Goal: Task Accomplishment & Management: Use online tool/utility

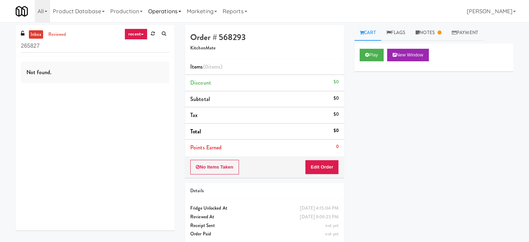
click at [162, 14] on link "Operations" at bounding box center [164, 11] width 39 height 22
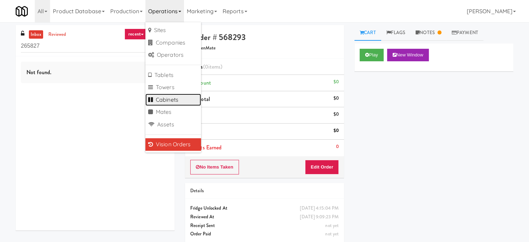
click at [177, 101] on link "Cabinets" at bounding box center [173, 100] width 56 height 13
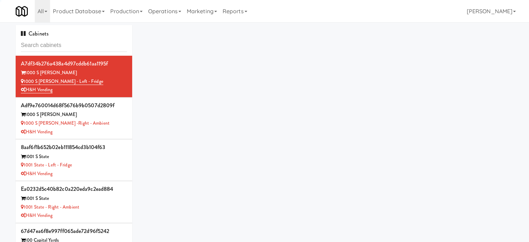
click at [88, 47] on input "text" at bounding box center [74, 45] width 106 height 13
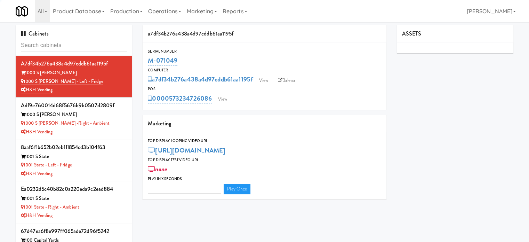
click at [88, 47] on input "text" at bounding box center [74, 45] width 106 height 13
type input "3"
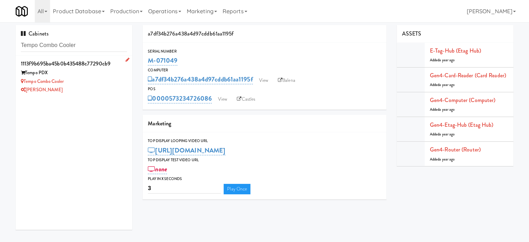
type input "Tempo Combo Cooler"
drag, startPoint x: 97, startPoint y: 82, endPoint x: 173, endPoint y: 80, distance: 76.6
click at [97, 82] on div "Tempo Combo Cooler" at bounding box center [74, 81] width 106 height 9
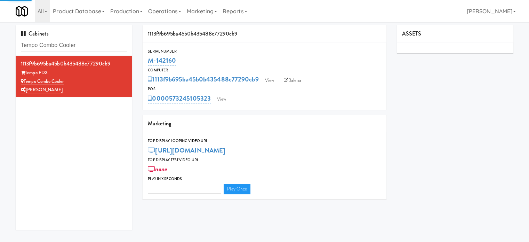
type input "3"
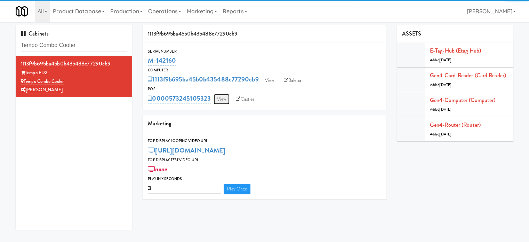
click at [226, 101] on link "View" at bounding box center [222, 99] width 16 height 10
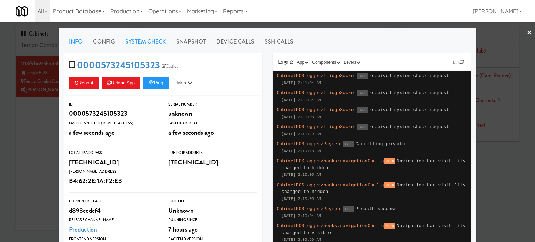
click at [150, 42] on link "System Check" at bounding box center [145, 41] width 51 height 17
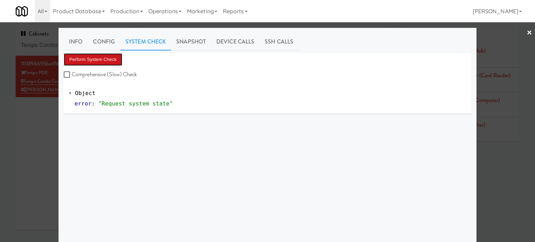
click at [107, 61] on button "Perform System Check" at bounding box center [93, 59] width 58 height 13
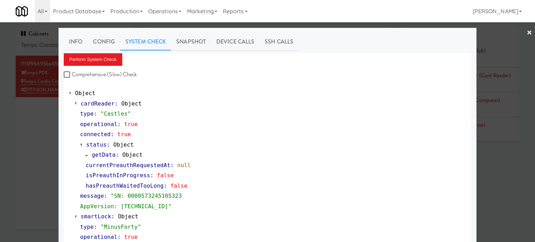
click at [36, 123] on div at bounding box center [267, 121] width 535 height 242
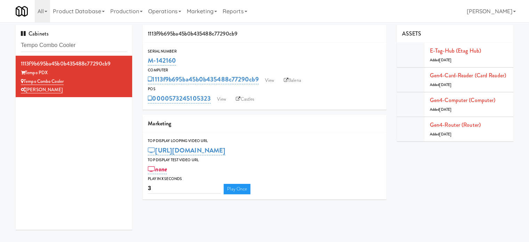
drag, startPoint x: 299, startPoint y: 79, endPoint x: 321, endPoint y: 79, distance: 21.9
click at [300, 79] on link "Balena" at bounding box center [293, 80] width 24 height 10
